Goal: Task Accomplishment & Management: Use online tool/utility

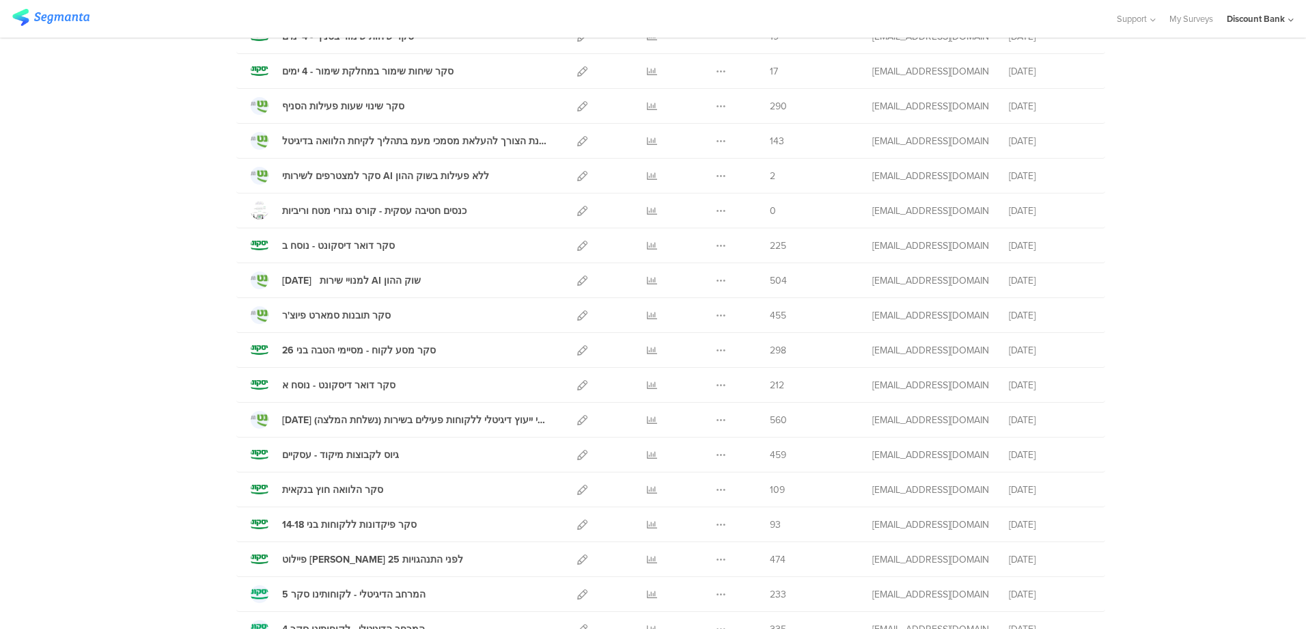
scroll to position [615, 0]
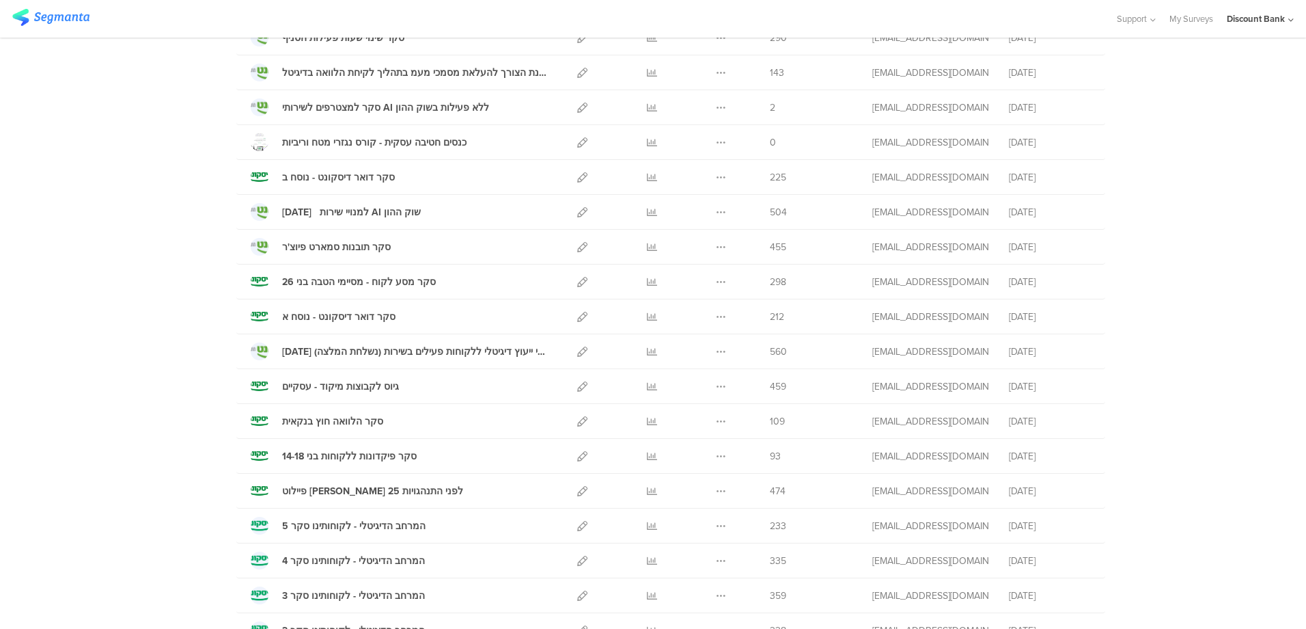
click at [648, 279] on icon at bounding box center [652, 282] width 10 height 10
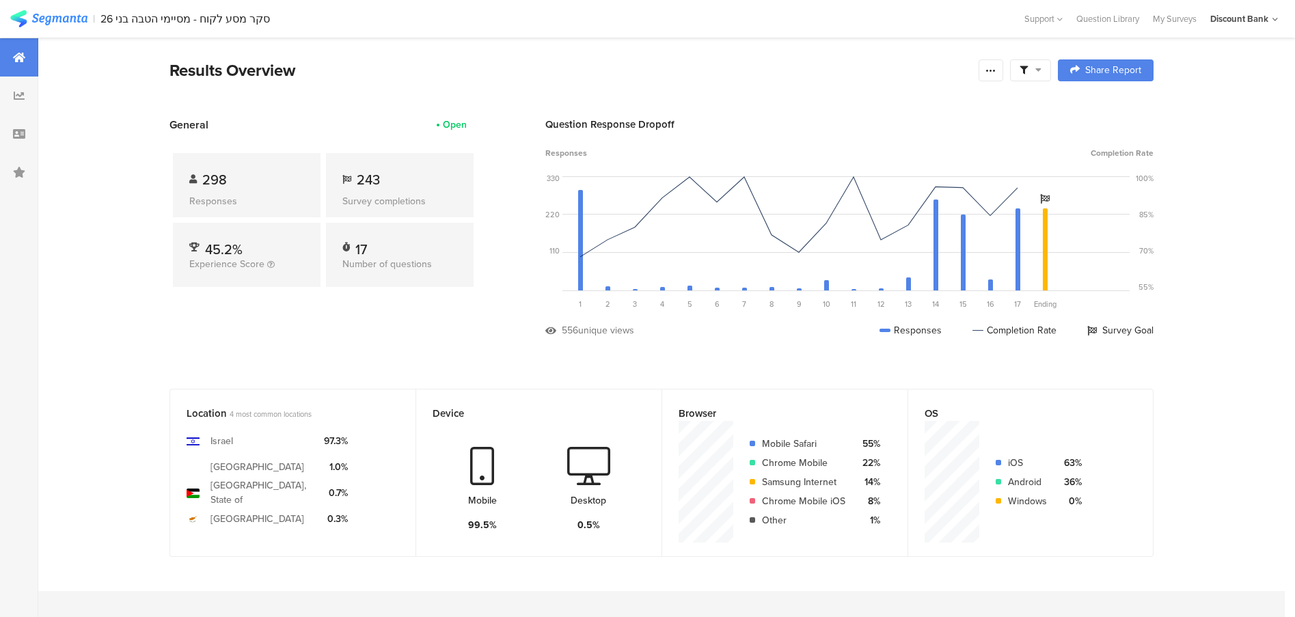
click at [996, 69] on icon at bounding box center [990, 70] width 11 height 11
click at [891, 215] on div "Export Results" at bounding box center [899, 209] width 219 height 14
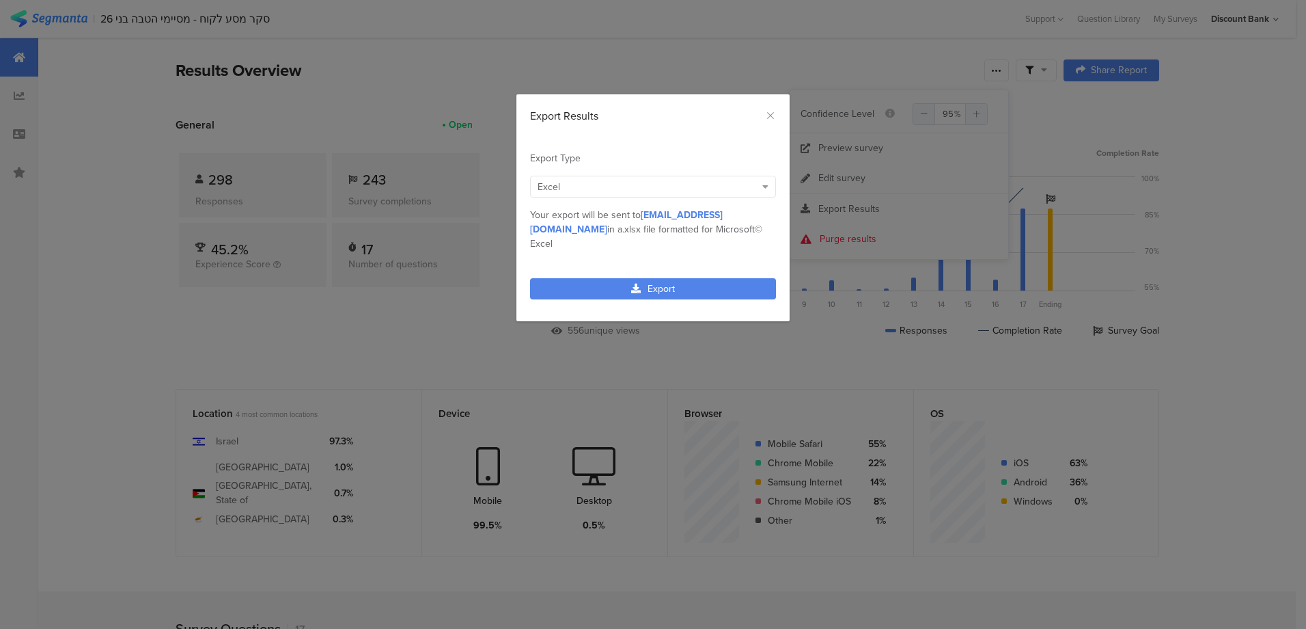
click at [668, 278] on link "Export" at bounding box center [653, 288] width 246 height 21
